Goal: Task Accomplishment & Management: Complete application form

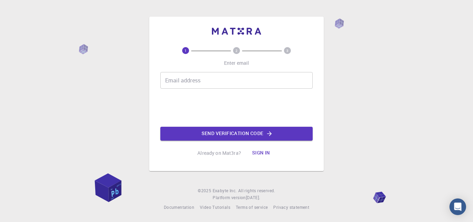
click at [198, 81] on input "Email address" at bounding box center [236, 80] width 152 height 17
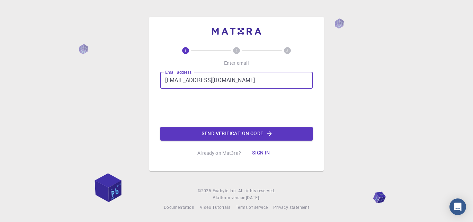
type input "[EMAIL_ADDRESS][DOMAIN_NAME]"
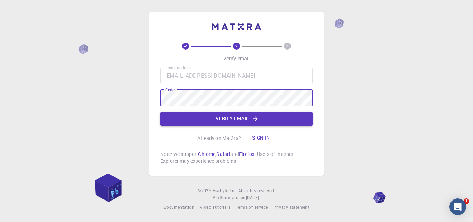
click at [232, 120] on button "Verify email" at bounding box center [236, 119] width 152 height 14
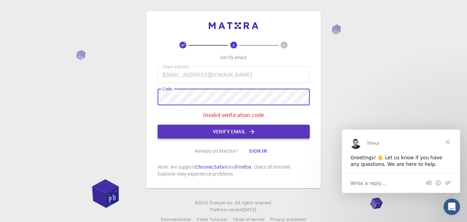
click at [246, 133] on button "Verify email" at bounding box center [234, 132] width 152 height 14
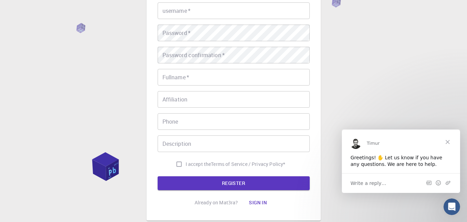
scroll to position [91, 0]
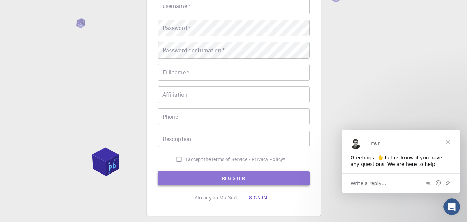
click at [269, 174] on button "REGISTER" at bounding box center [234, 178] width 152 height 14
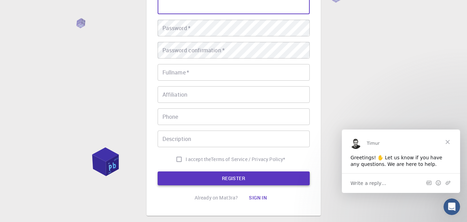
scroll to position [89, 0]
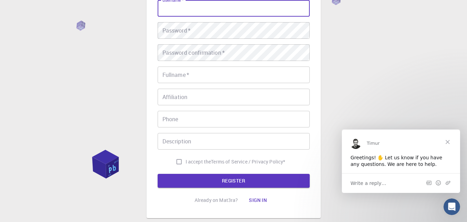
click at [209, 11] on input "username   *" at bounding box center [234, 8] width 152 height 17
type input "Hadeer"
click at [268, 180] on button "REGISTER" at bounding box center [234, 181] width 152 height 14
